Goal: Find specific page/section

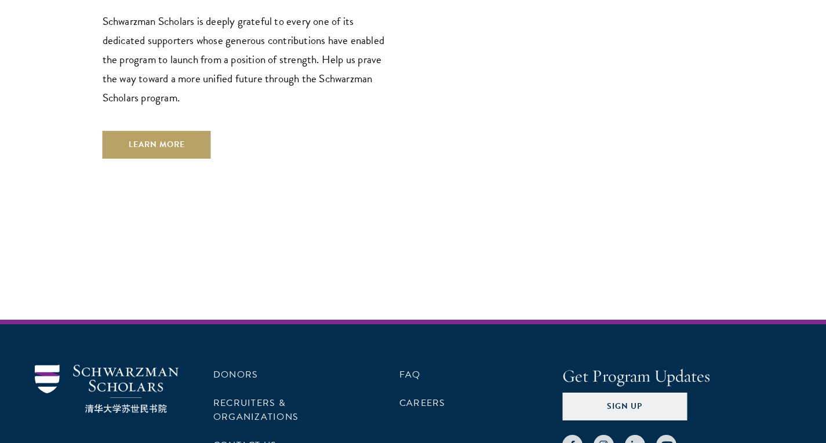
scroll to position [3482, 0]
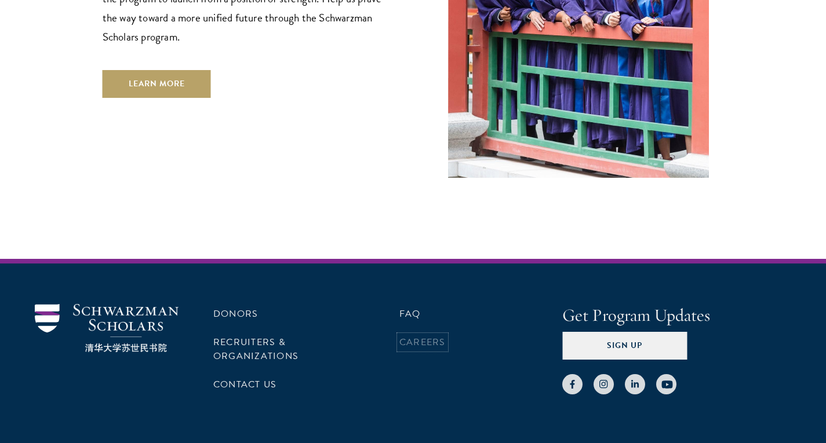
click at [439, 336] on link "Careers" at bounding box center [422, 343] width 46 height 14
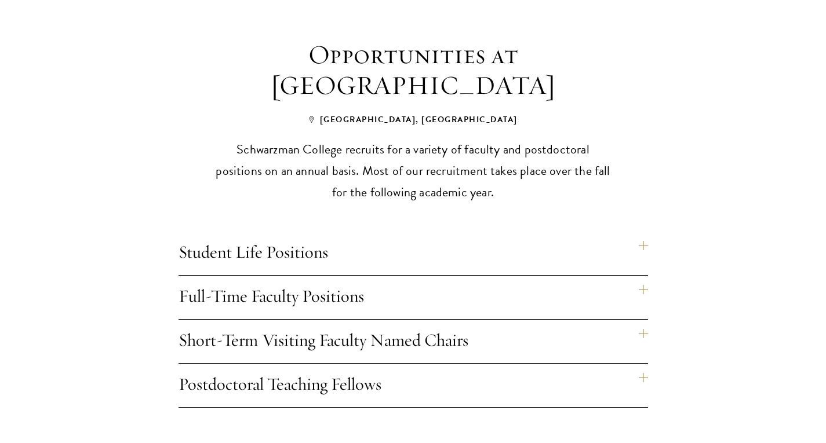
scroll to position [850, 0]
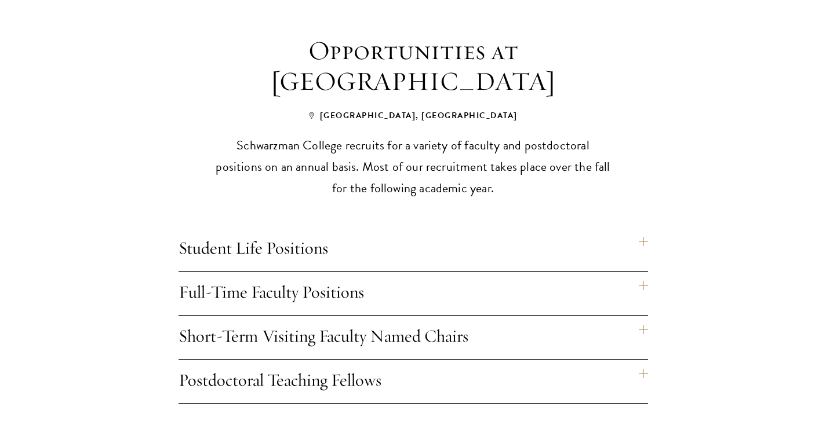
click at [358, 234] on h4 "Student Life Positions" at bounding box center [412, 249] width 469 height 43
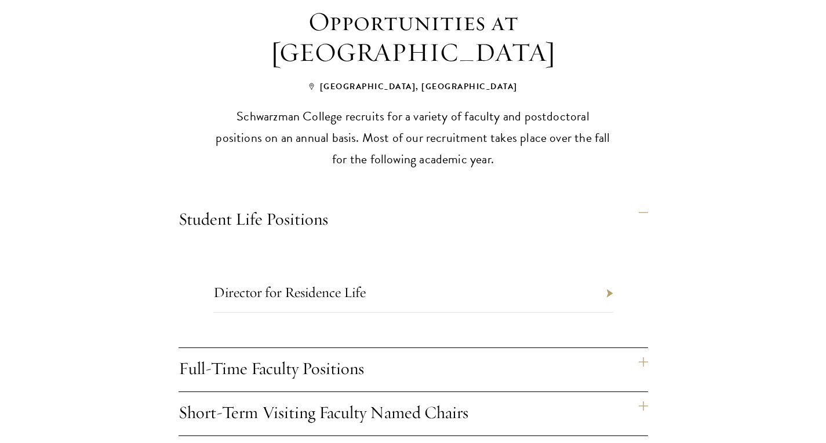
scroll to position [879, 0]
click at [333, 283] on link "Director for Residence Life" at bounding box center [289, 292] width 152 height 18
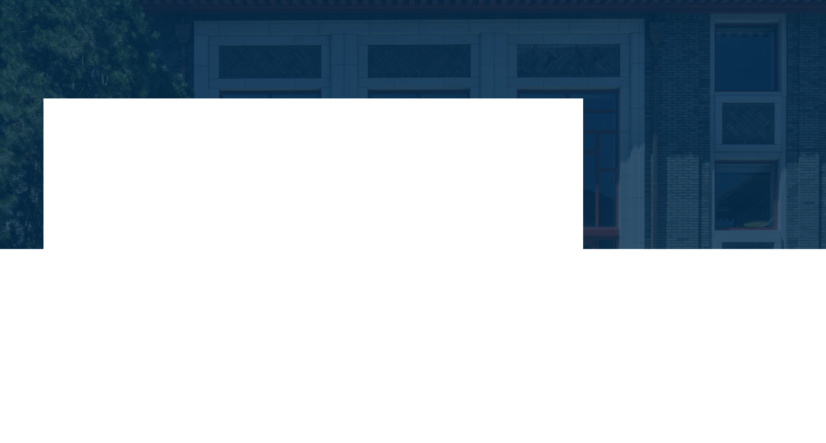
scroll to position [111, 0]
